Goal: Book appointment/travel/reservation

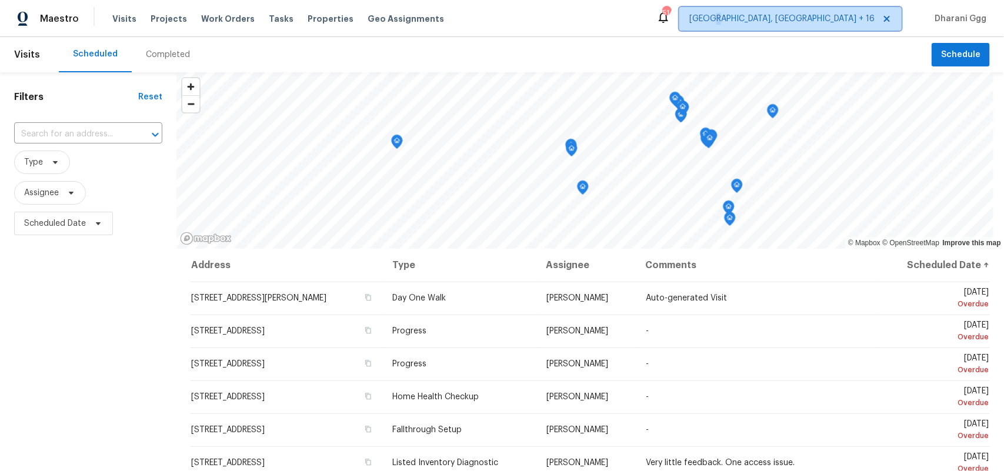
click at [818, 12] on span "[GEOGRAPHIC_DATA], [GEOGRAPHIC_DATA] + 16" at bounding box center [791, 19] width 222 height 24
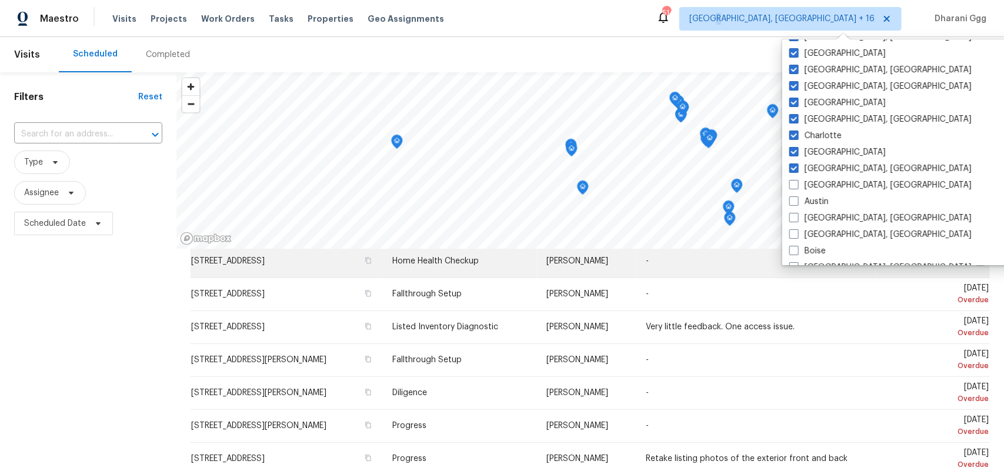
scroll to position [147, 0]
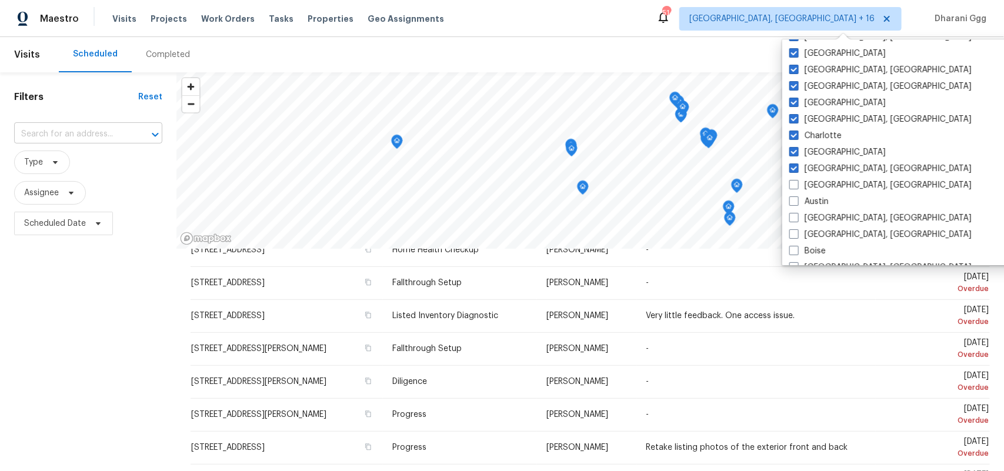
click at [81, 134] on input "text" at bounding box center [71, 134] width 115 height 18
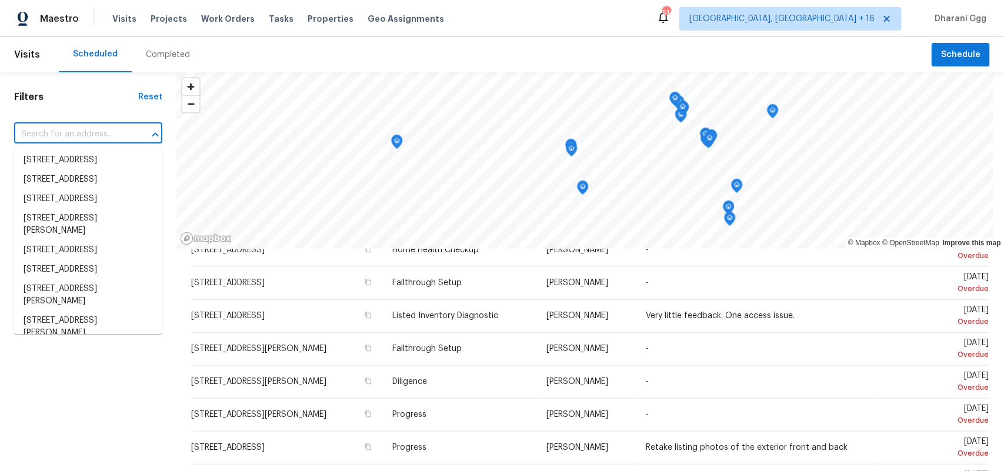
paste input "[STREET_ADDRESS][PERSON_NAME]"
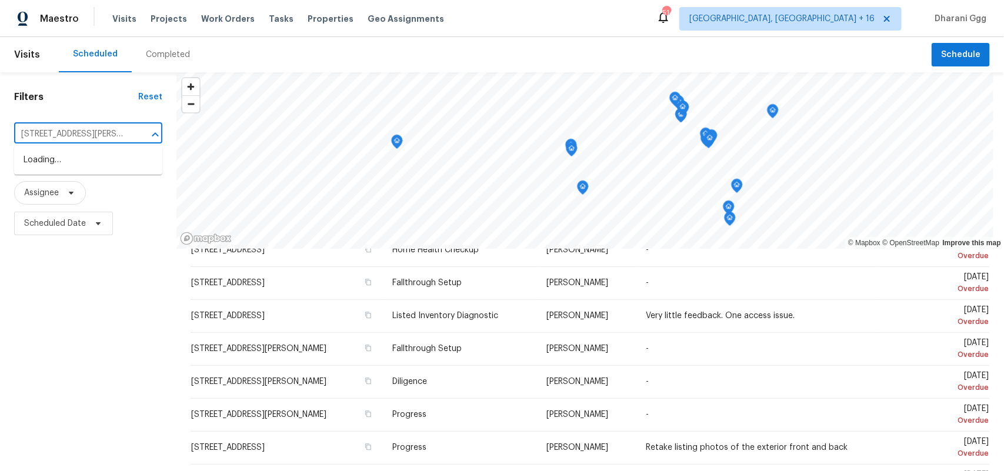
type input "[STREET_ADDRESS][PERSON_NAME]"
click at [85, 155] on li "[STREET_ADDRESS][PERSON_NAME]" at bounding box center [88, 167] width 148 height 32
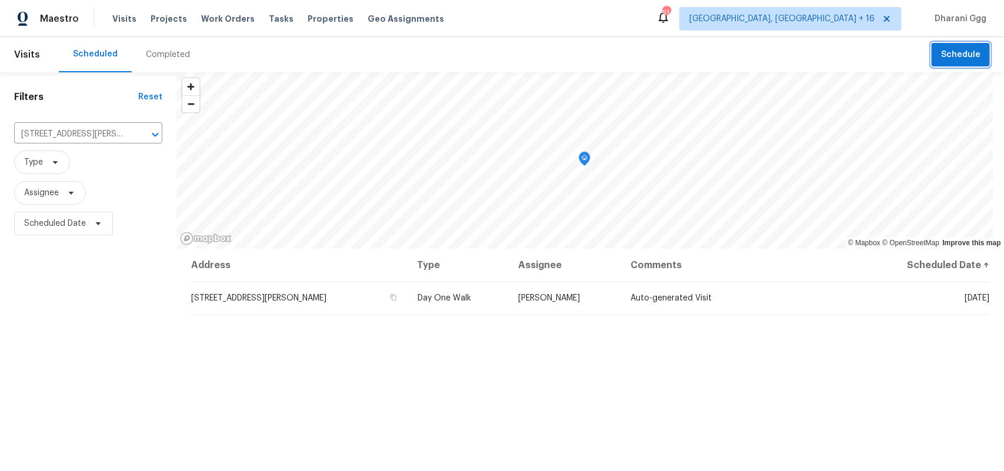
click at [941, 54] on span "Schedule" at bounding box center [960, 55] width 39 height 15
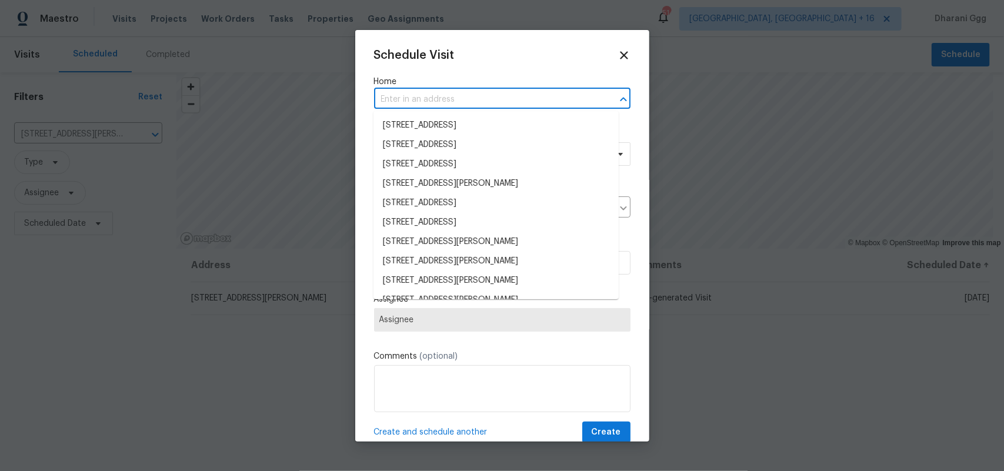
click at [450, 94] on input "text" at bounding box center [486, 100] width 224 height 18
paste input "[STREET_ADDRESS][PERSON_NAME]"
type input "[STREET_ADDRESS][PERSON_NAME]"
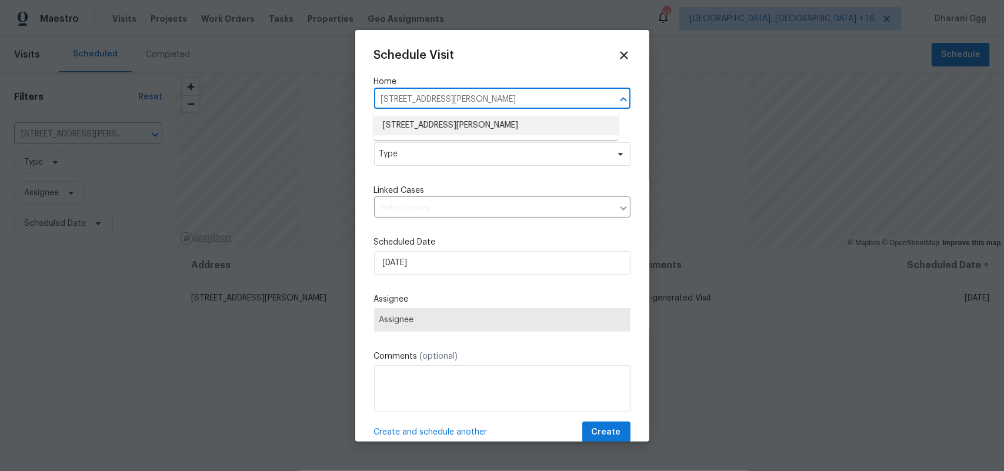
click at [439, 118] on li "[STREET_ADDRESS][PERSON_NAME]" at bounding box center [496, 125] width 245 height 19
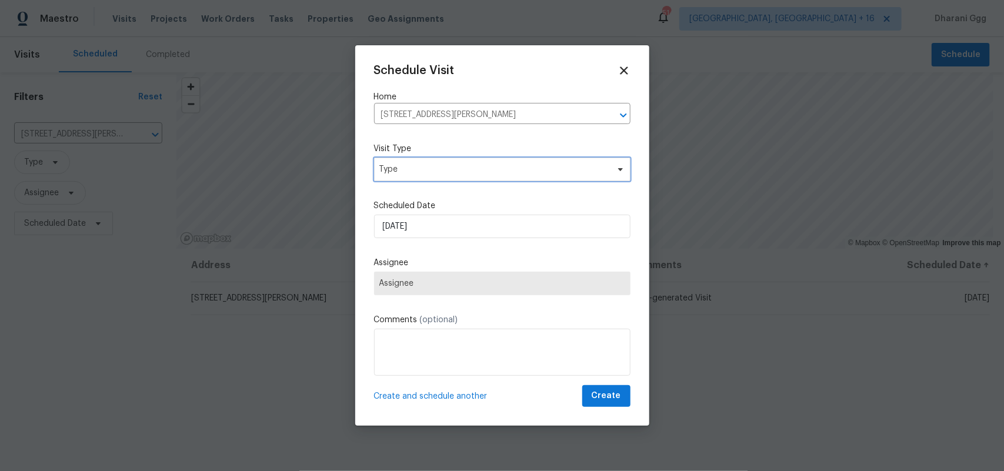
click at [424, 152] on div "Visit Type Type" at bounding box center [502, 162] width 257 height 38
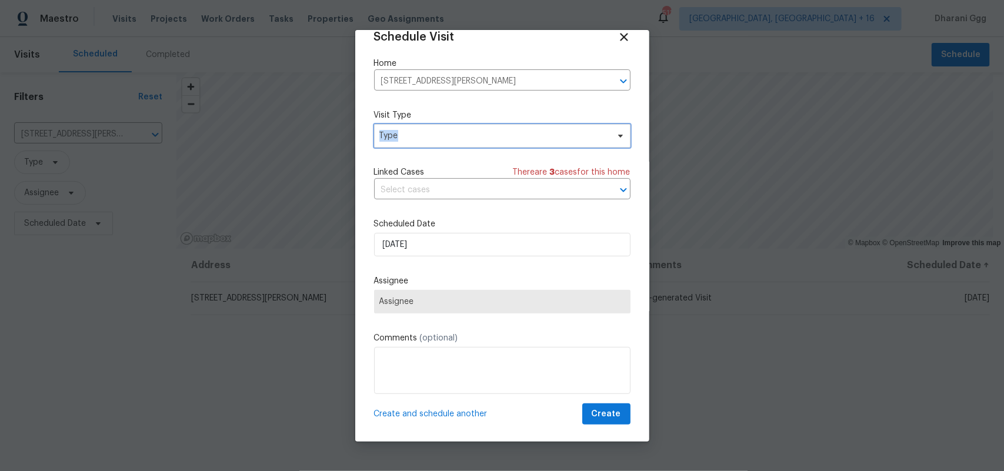
scroll to position [19, 0]
click at [421, 130] on span "Type" at bounding box center [493, 135] width 229 height 12
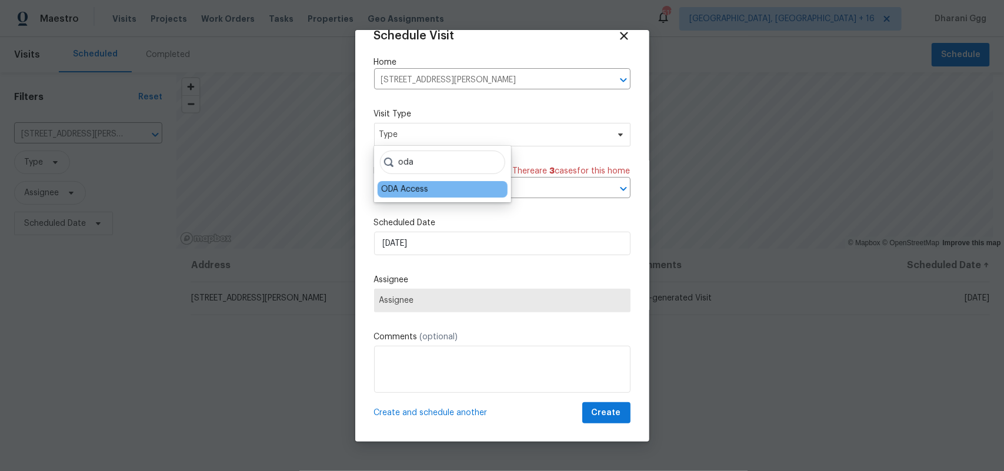
type input "oda"
click at [397, 186] on div "ODA Access" at bounding box center [404, 190] width 47 height 12
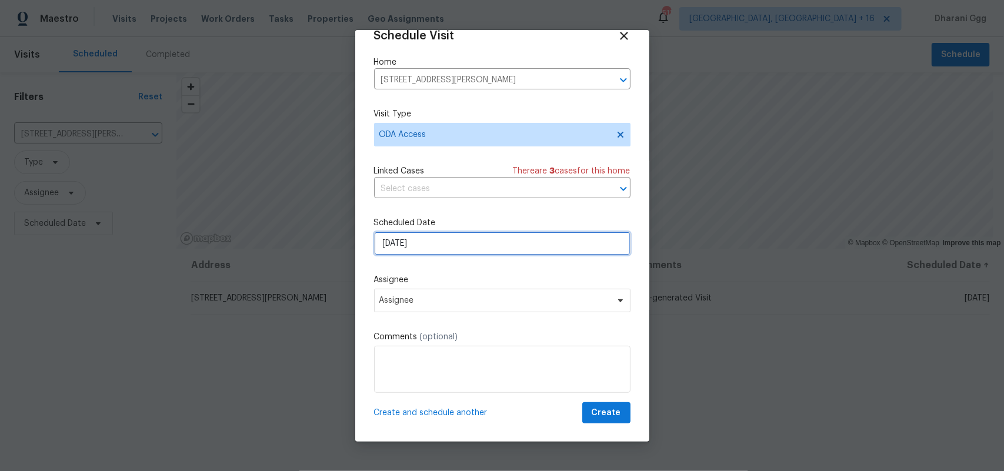
click at [454, 243] on input "[DATE]" at bounding box center [502, 244] width 257 height 24
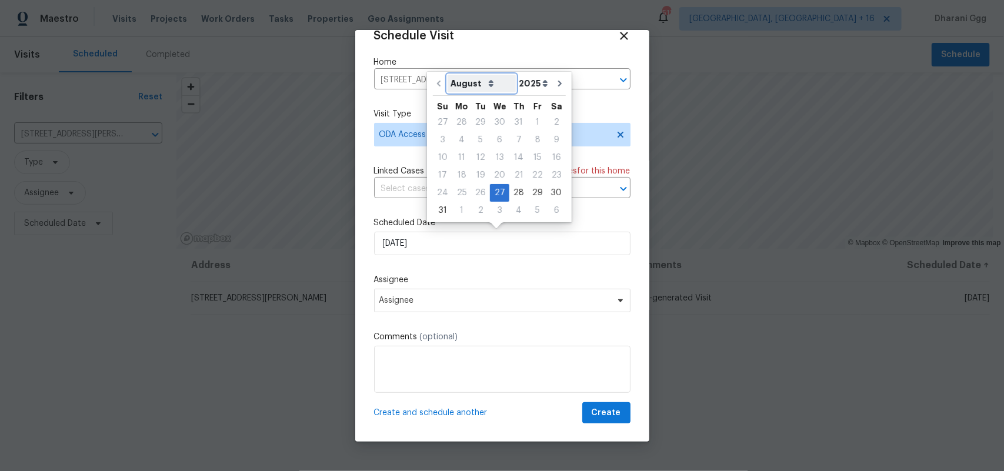
click at [485, 86] on select "August September October November December" at bounding box center [482, 84] width 68 height 18
select select "8"
click at [448, 75] on select "August September October November December" at bounding box center [482, 84] width 68 height 18
type input "[DATE]"
select select "8"
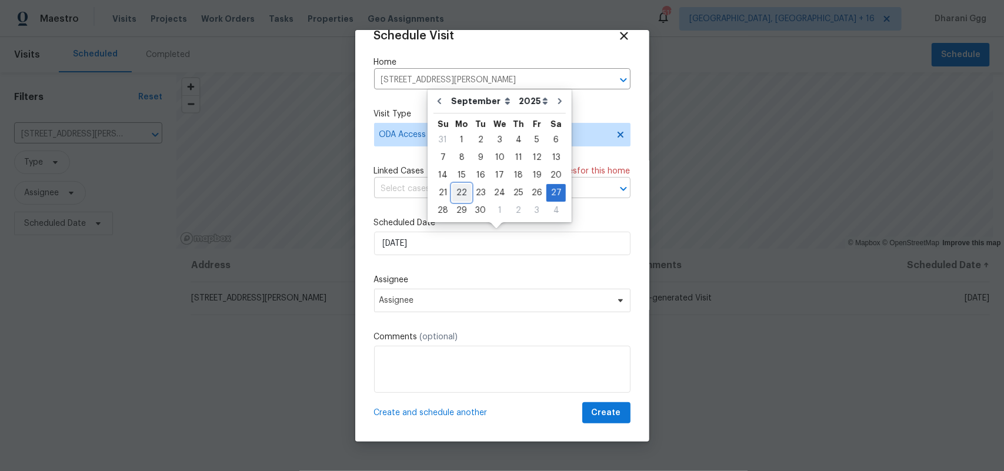
click at [459, 190] on div "22" at bounding box center [461, 193] width 19 height 16
type input "[DATE]"
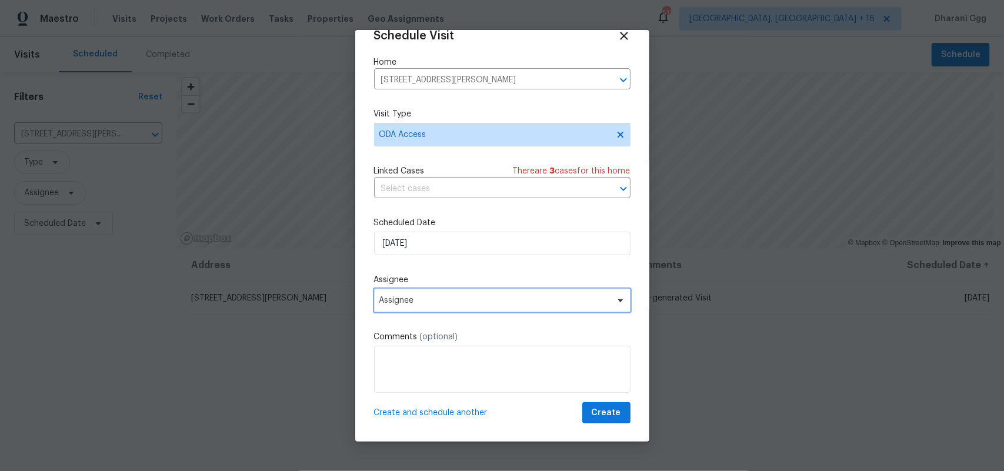
click at [446, 305] on span "Assignee" at bounding box center [502, 301] width 257 height 24
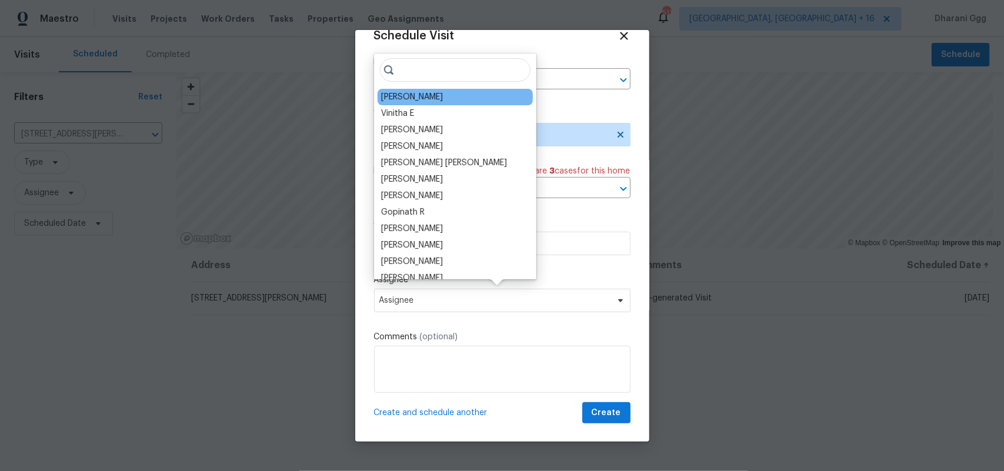
click at [437, 99] on div "[PERSON_NAME]" at bounding box center [455, 97] width 155 height 16
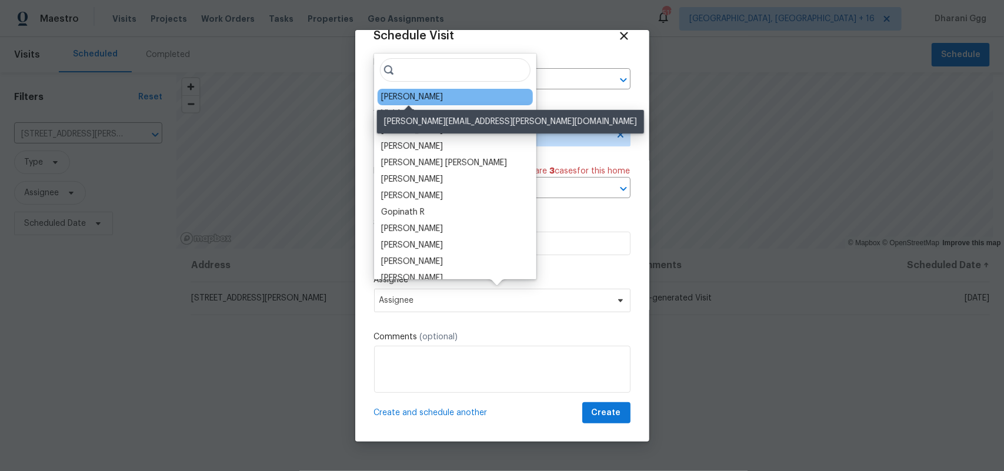
click at [424, 95] on div "[PERSON_NAME]" at bounding box center [412, 97] width 62 height 12
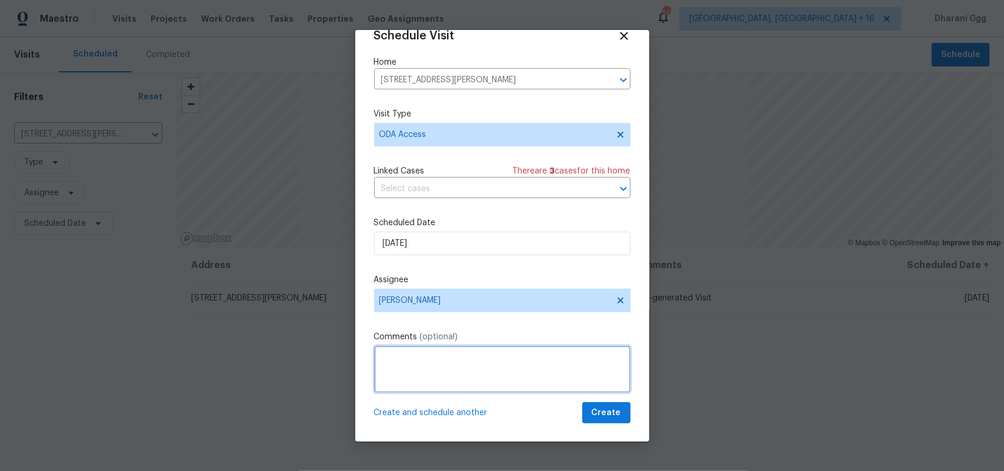
click at [428, 359] on textarea at bounding box center [502, 369] width 257 height 47
click at [0, 471] on div at bounding box center [0, 471] width 0 height 0
click at [399, 361] on textarea "//" at bounding box center [502, 369] width 257 height 47
type textarea "/"
click at [681, 390] on div at bounding box center [502, 235] width 1004 height 471
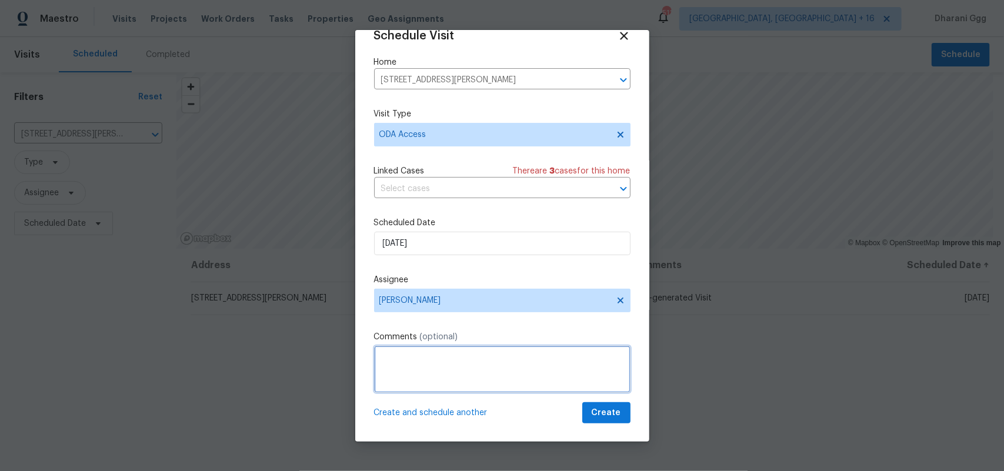
click at [446, 359] on textarea at bounding box center [502, 369] width 257 height 47
paste textarea "Hi! Can you please: *Ensure a lockbox is installed with keys inside so the REIT…"
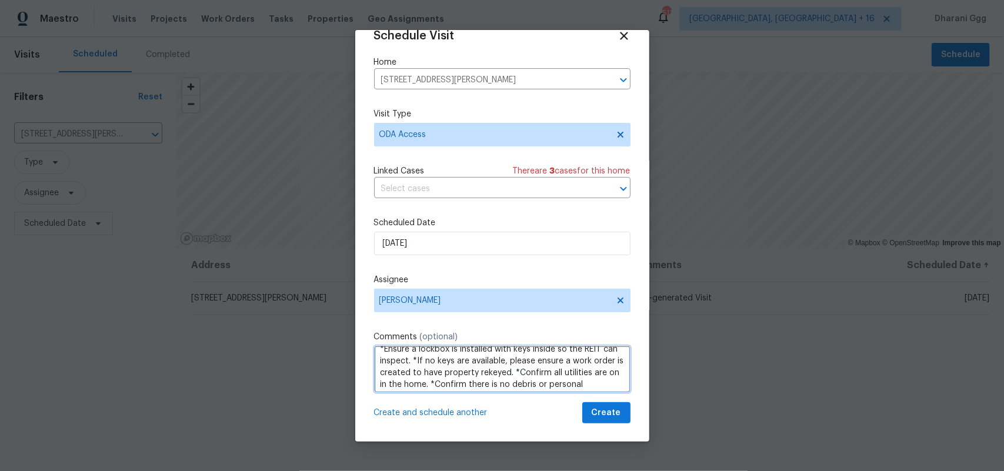
scroll to position [0, 0]
drag, startPoint x: 571, startPoint y: 363, endPoint x: 524, endPoint y: 381, distance: 50.3
click at [524, 381] on textarea "Hi! Can you please: *Ensure a lockbox is installed with keys inside so the REIT…" at bounding box center [502, 369] width 257 height 47
click at [537, 362] on textarea "Hi! Can you please: *Ensure a lockbox is installed with keys inside so the REIT…" at bounding box center [502, 369] width 257 height 47
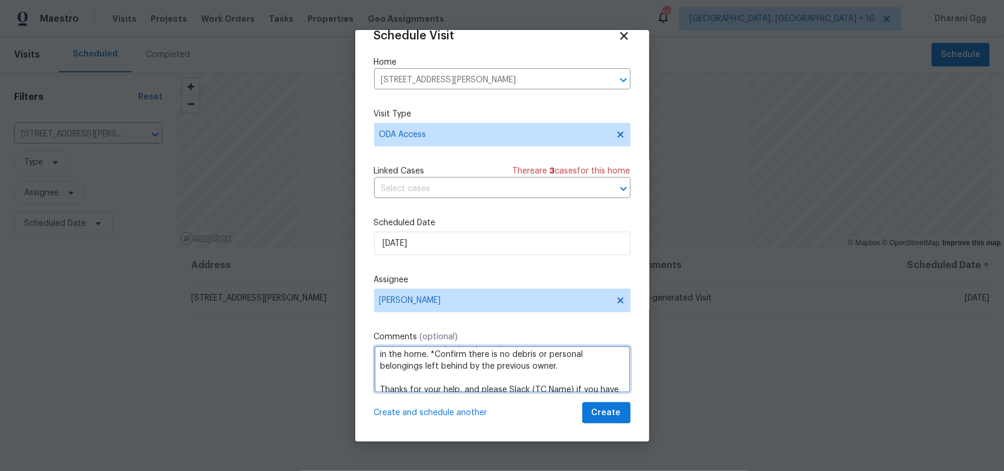
scroll to position [0, 0]
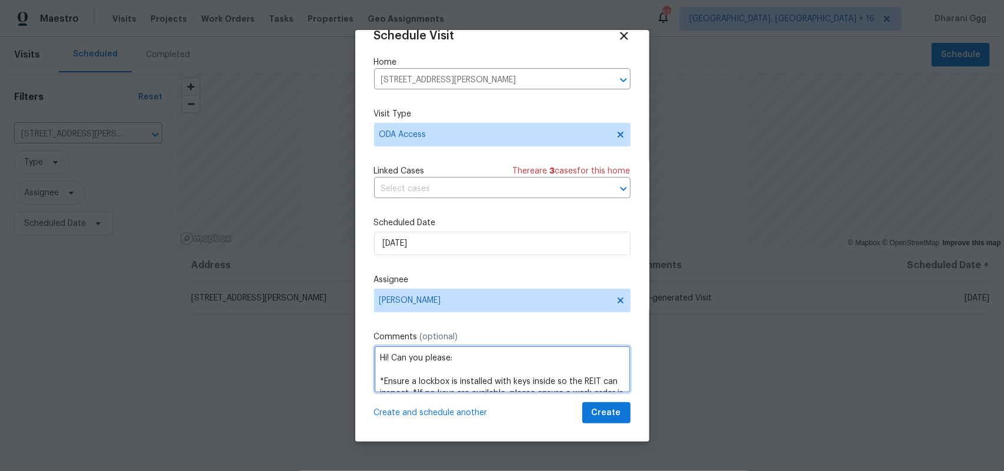
drag, startPoint x: 528, startPoint y: 354, endPoint x: 552, endPoint y: 348, distance: 24.4
click at [552, 348] on textarea "Hi! Can you please: *Ensure a lockbox is installed with keys inside so the REIT…" at bounding box center [502, 369] width 257 height 47
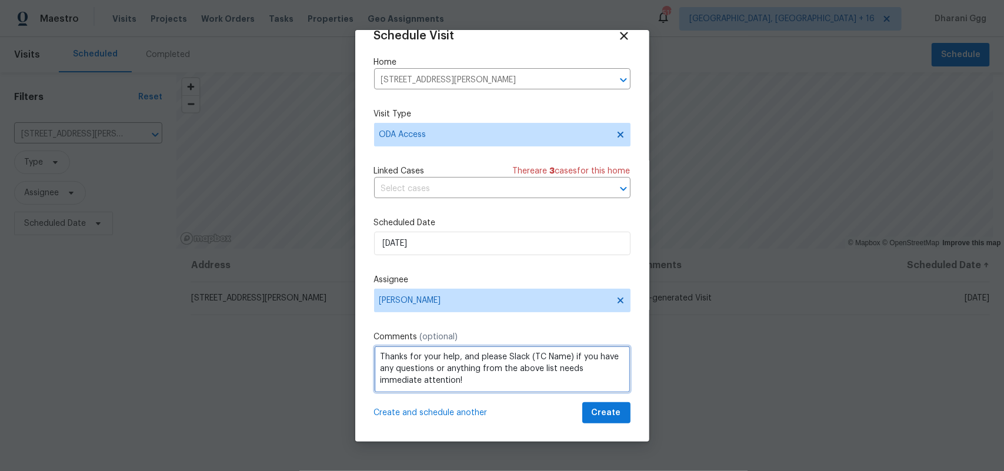
scroll to position [107, 0]
click at [543, 354] on textarea "Hi! Can you please: *Ensure a lockbox is installed with keys inside so the REIT…" at bounding box center [502, 369] width 257 height 47
drag, startPoint x: 570, startPoint y: 351, endPoint x: 574, endPoint y: 356, distance: 6.3
click at [570, 353] on textarea "Hi! Can you please: *Ensure a lockbox is installed with keys inside so the REIT…" at bounding box center [502, 369] width 257 height 47
type textarea "Hi! Can you please: *Ensure a lockbox is installed with keys inside so the REIT…"
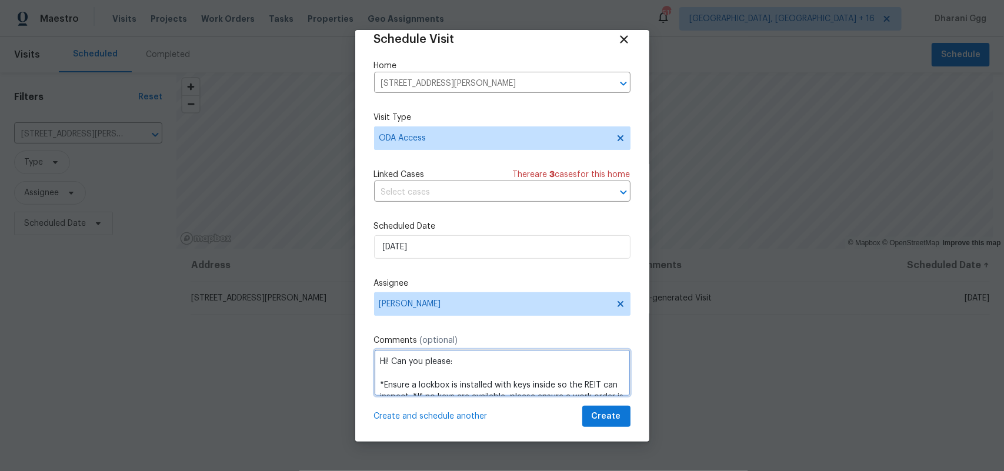
scroll to position [19, 0]
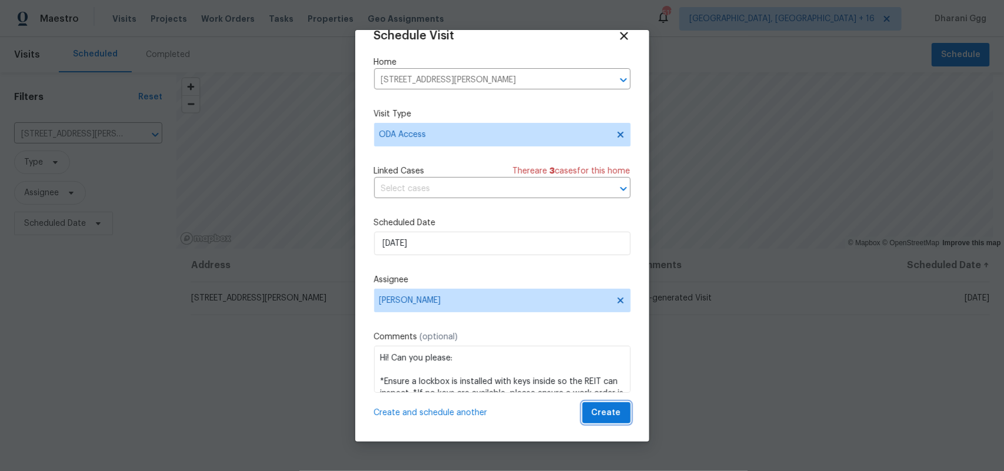
click at [602, 415] on span "Create" at bounding box center [606, 413] width 29 height 15
